Goal: Information Seeking & Learning: Learn about a topic

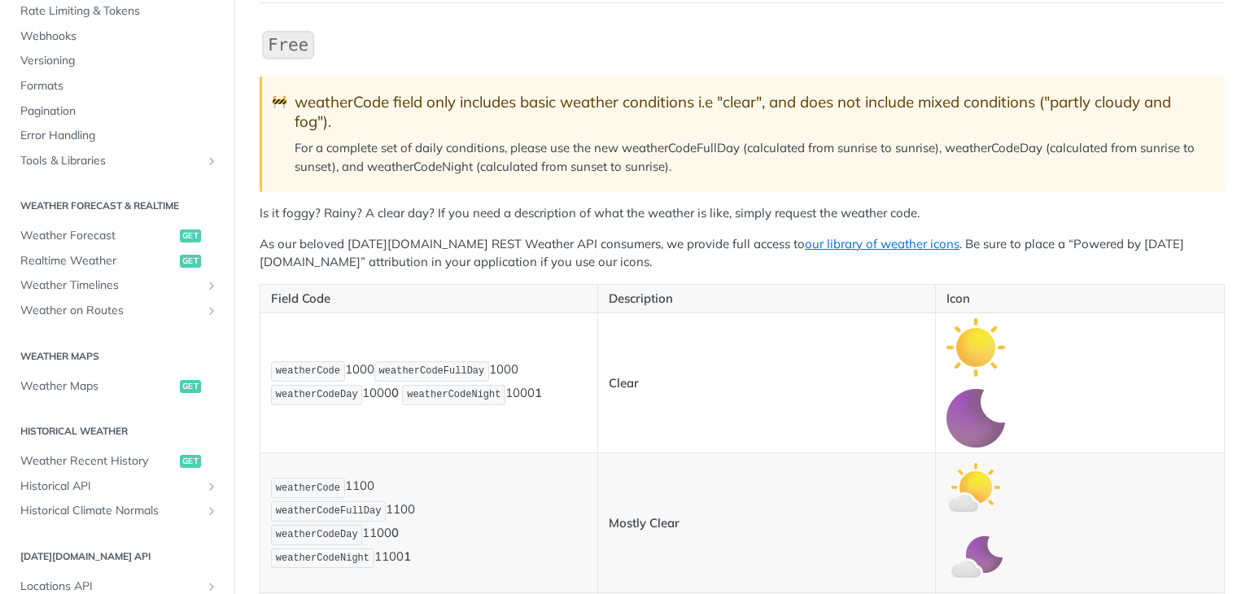
scroll to position [562, 0]
click at [100, 245] on span "Weather Forecast" at bounding box center [97, 239] width 155 height 16
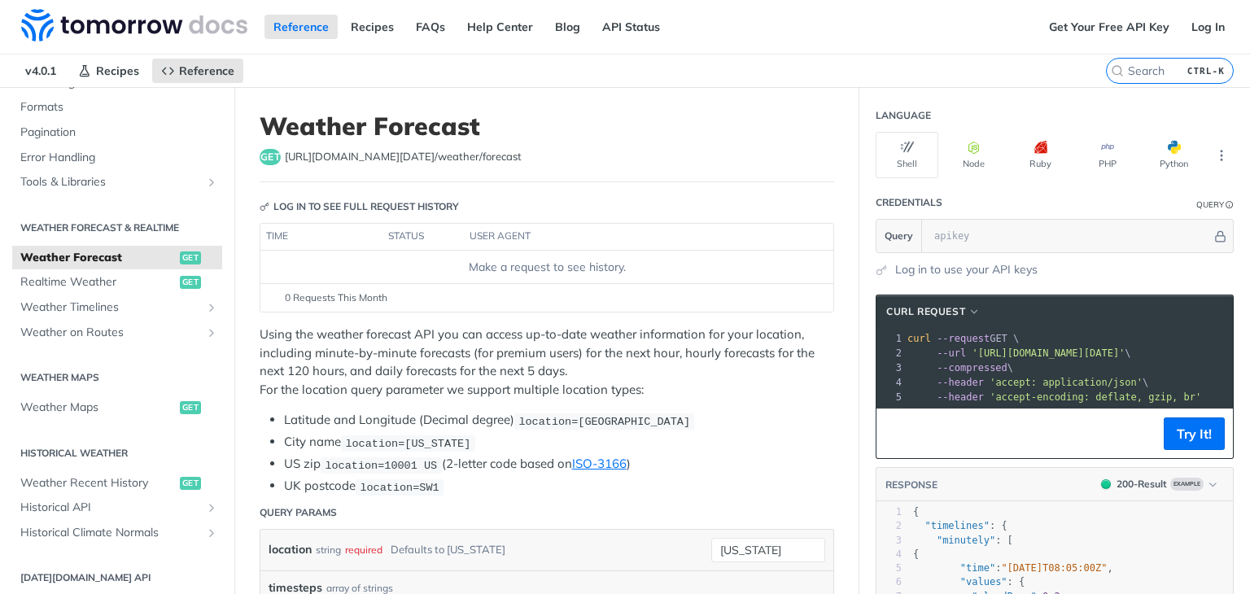
scroll to position [243, 0]
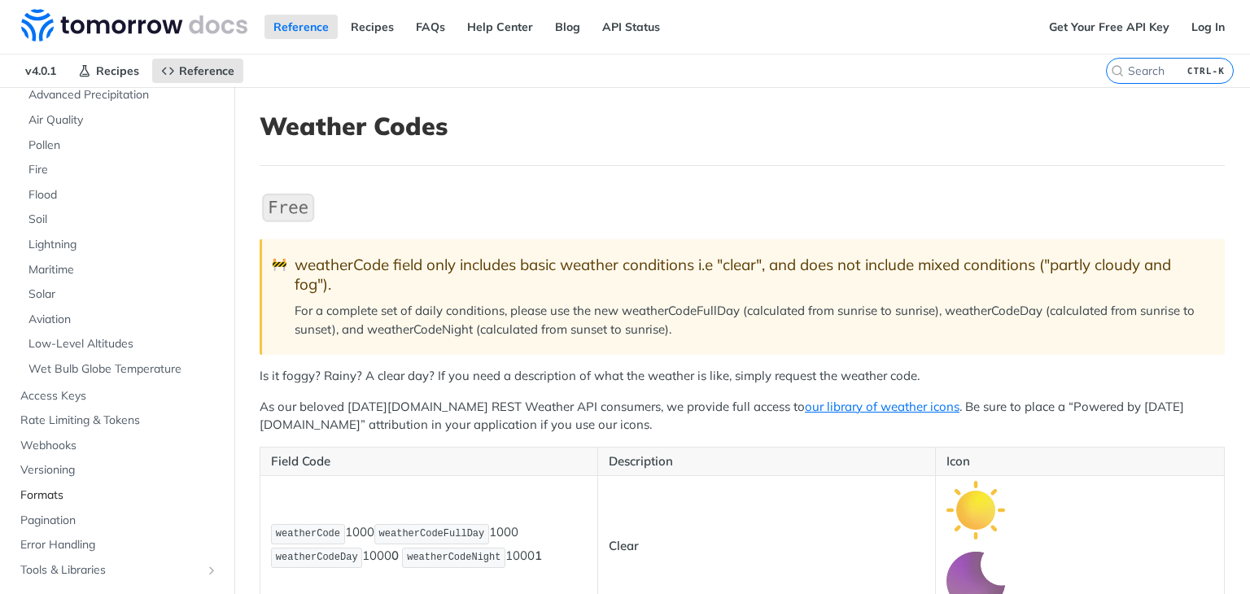
scroll to position [644, 0]
